Goal: Transaction & Acquisition: Purchase product/service

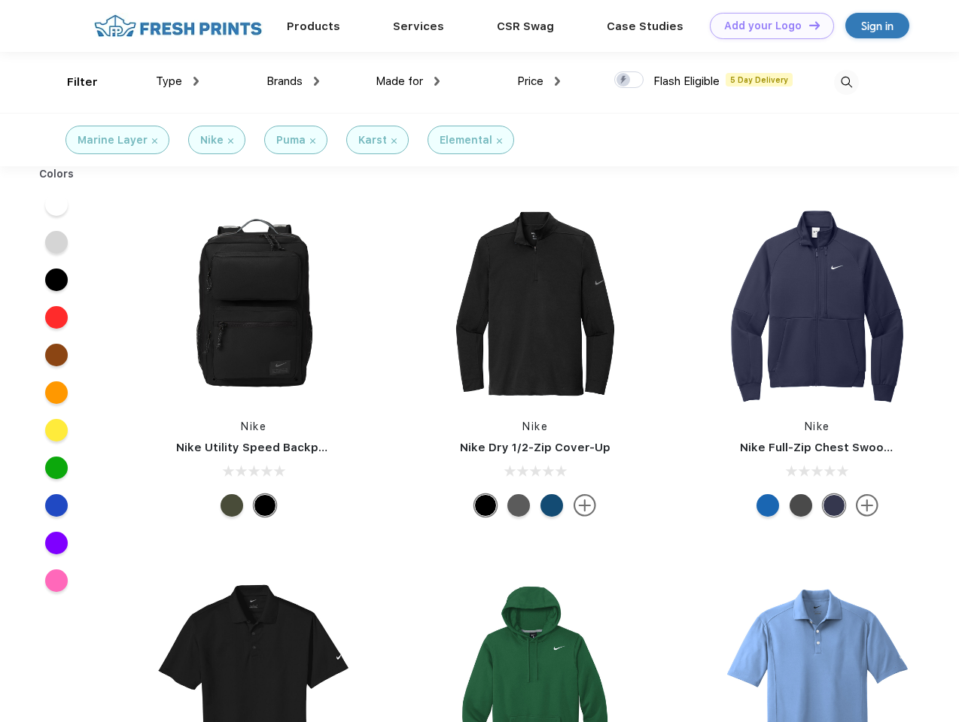
click at [766, 26] on link "Add your Logo Design Tool" at bounding box center [772, 26] width 124 height 26
click at [0, 0] on div "Design Tool" at bounding box center [0, 0] width 0 height 0
click at [807, 25] on link "Add your Logo Design Tool" at bounding box center [772, 26] width 124 height 26
click at [72, 82] on div "Filter" at bounding box center [82, 82] width 31 height 17
click at [178, 81] on span "Type" at bounding box center [169, 81] width 26 height 14
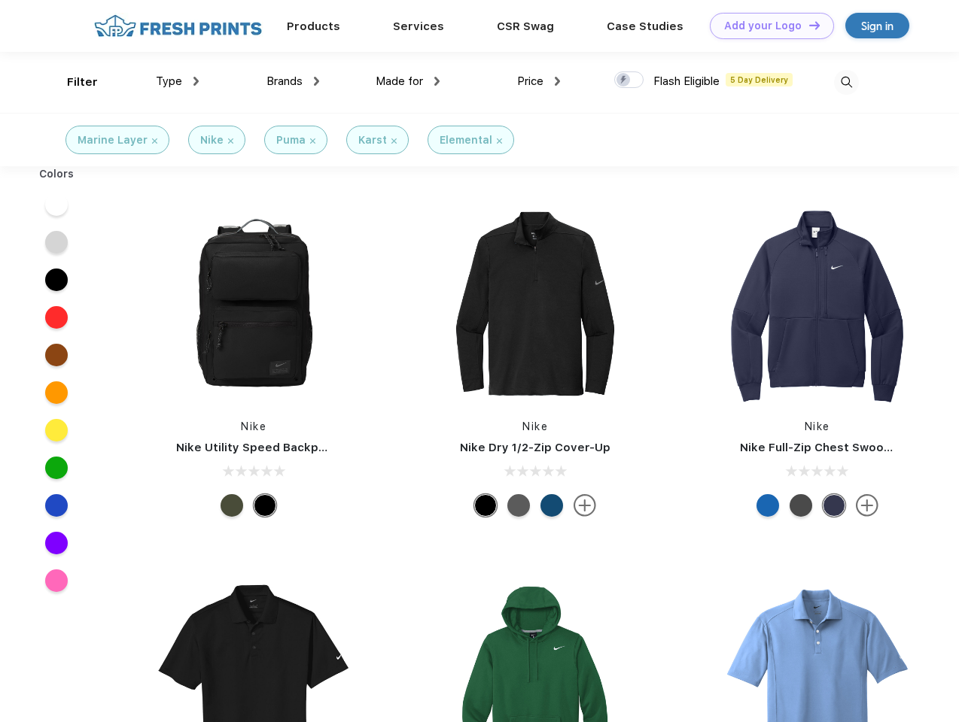
click at [293, 81] on span "Brands" at bounding box center [284, 81] width 36 height 14
click at [408, 81] on span "Made for" at bounding box center [398, 81] width 47 height 14
click at [539, 81] on span "Price" at bounding box center [530, 81] width 26 height 14
click at [629, 81] on div at bounding box center [628, 79] width 29 height 17
click at [624, 81] on input "checkbox" at bounding box center [619, 76] width 10 height 10
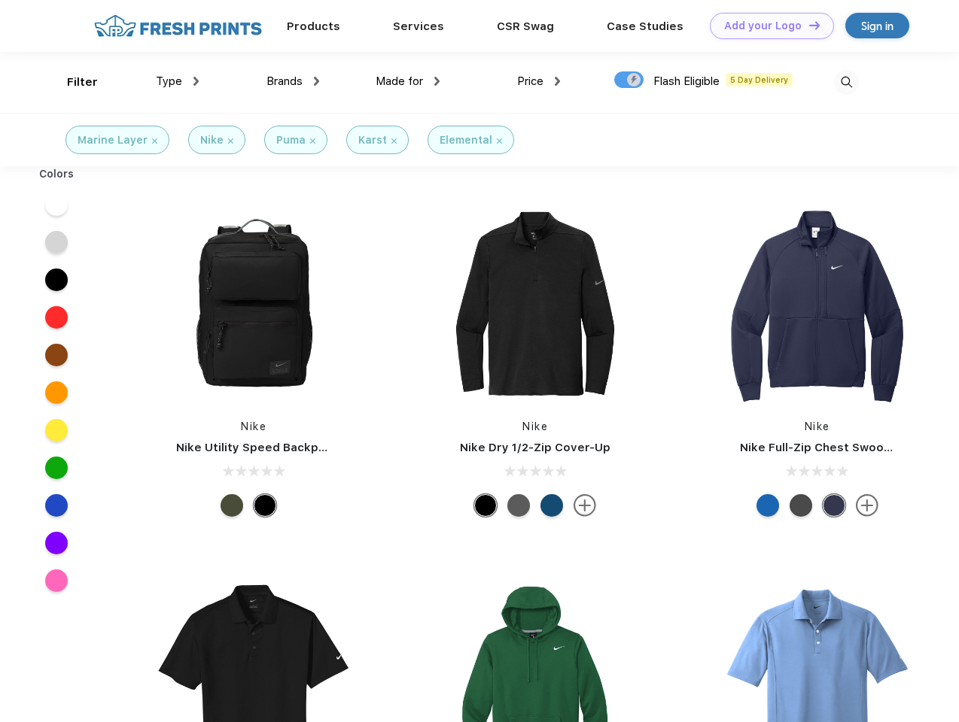
click at [846, 82] on img at bounding box center [846, 82] width 25 height 25
